Goal: Task Accomplishment & Management: Complete application form

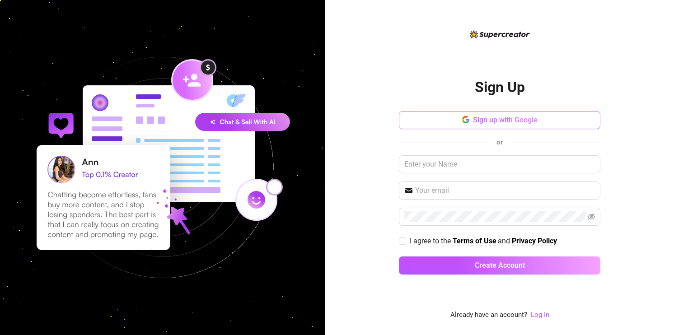
click at [473, 127] on button "Sign up with Google" at bounding box center [500, 120] width 202 height 18
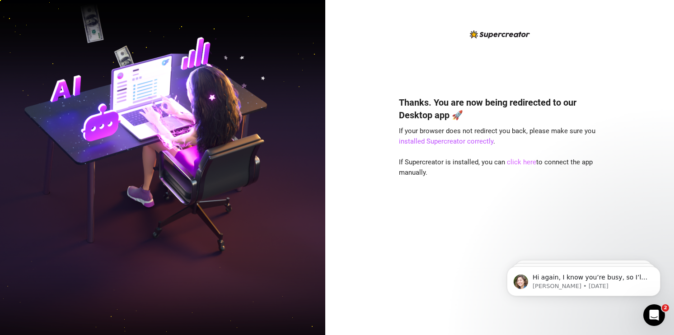
click at [513, 164] on link "click here" at bounding box center [521, 162] width 29 height 8
click at [515, 166] on link "click here" at bounding box center [521, 162] width 29 height 8
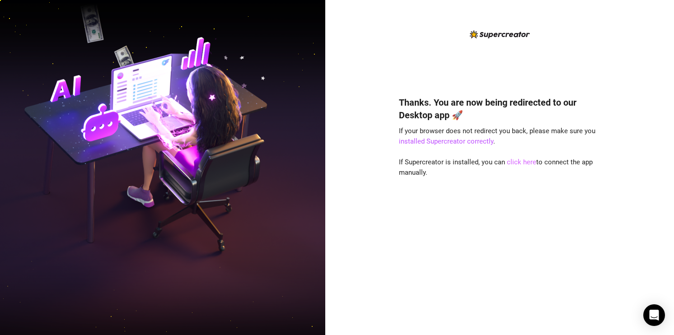
click at [517, 166] on link "click here" at bounding box center [521, 162] width 29 height 8
